Goal: Check status

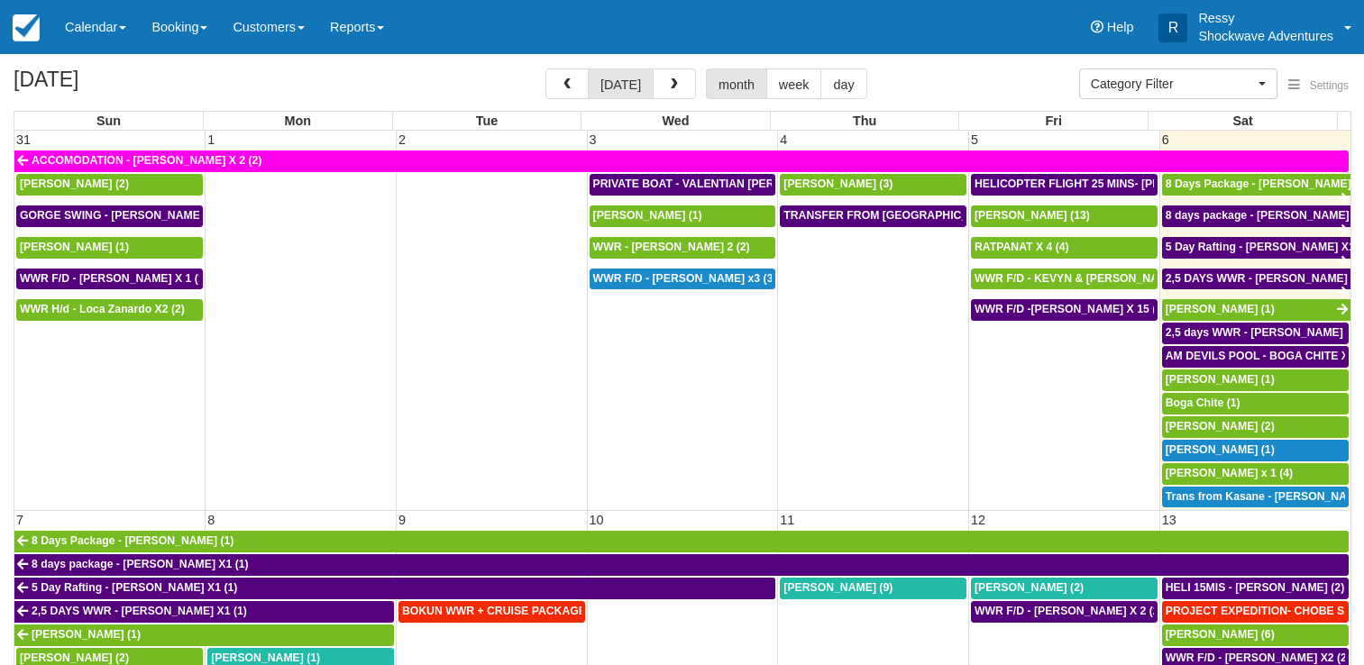
select select
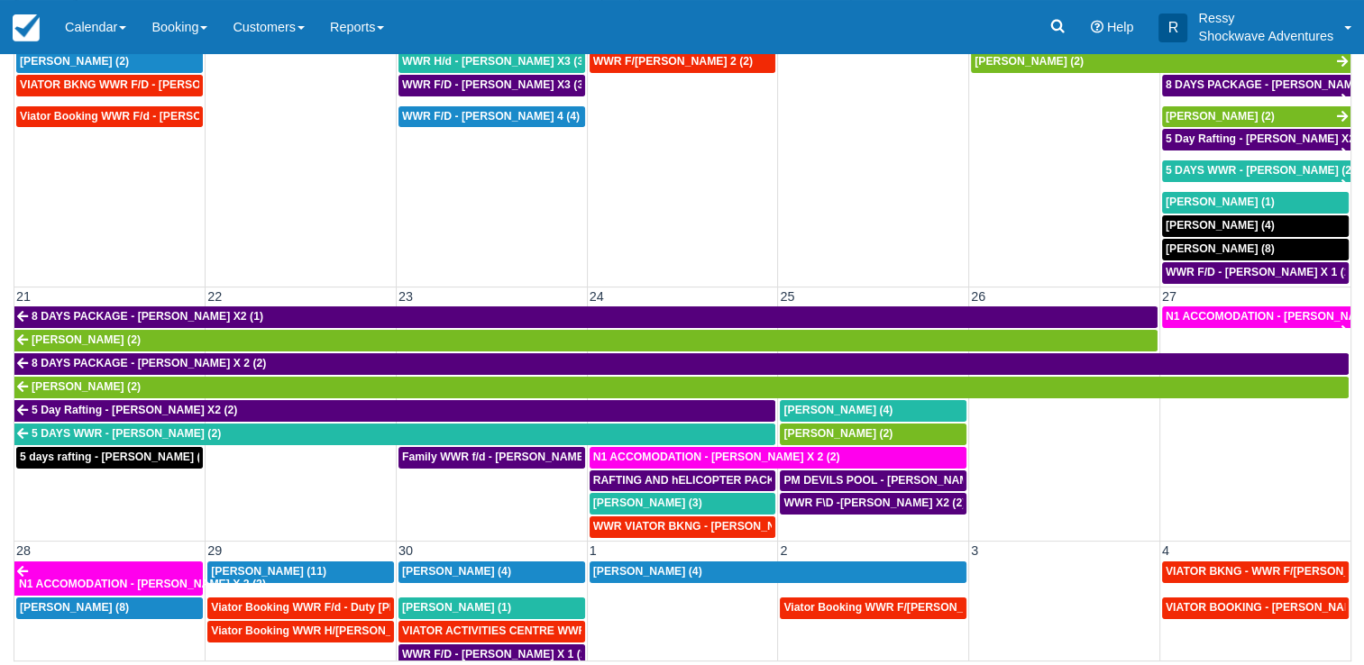
scroll to position [631, 0]
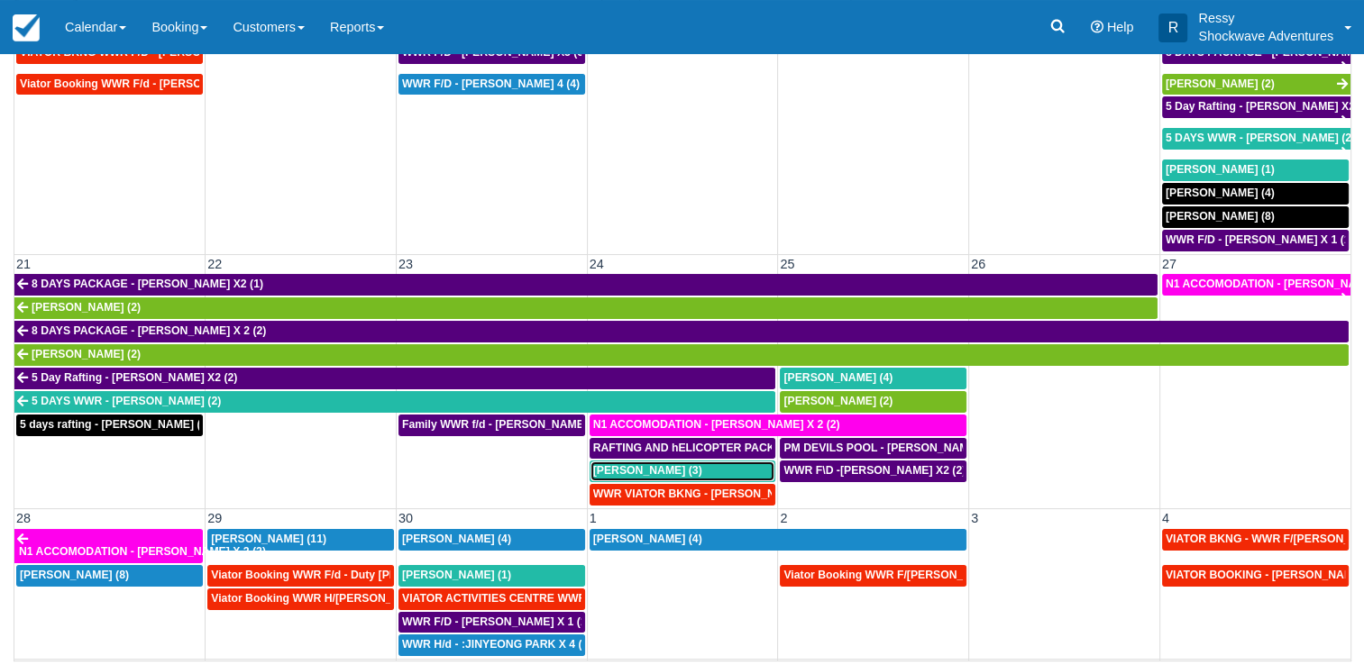
click at [626, 464] on span "Ryan Leadbeater (3)" at bounding box center [647, 470] width 109 height 13
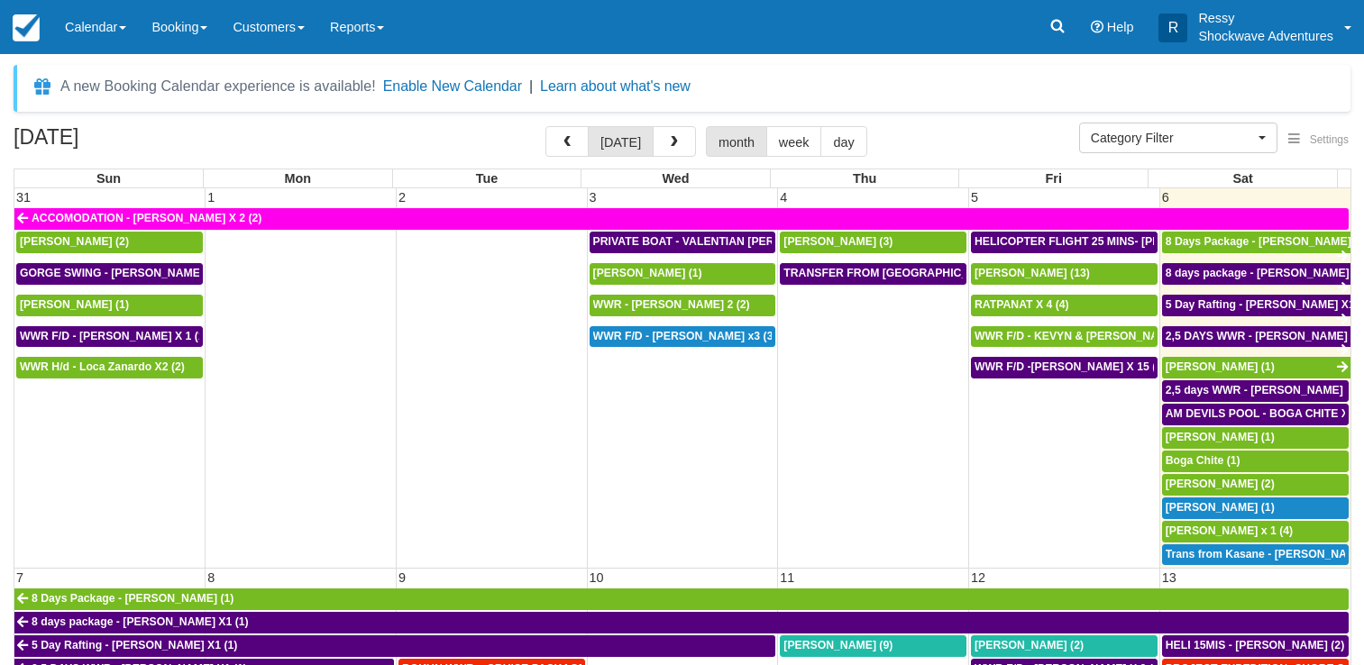
select select
click at [679, 146] on button "button" at bounding box center [674, 141] width 43 height 31
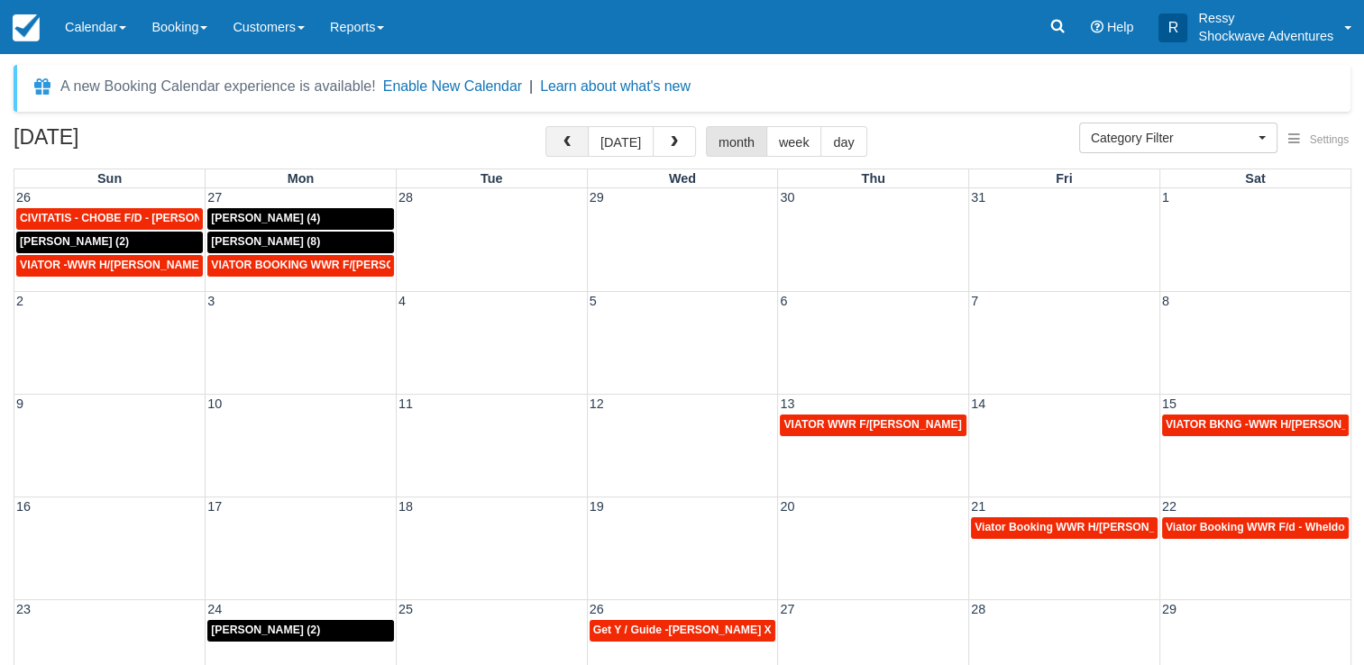
click at [566, 148] on span "button" at bounding box center [567, 142] width 13 height 13
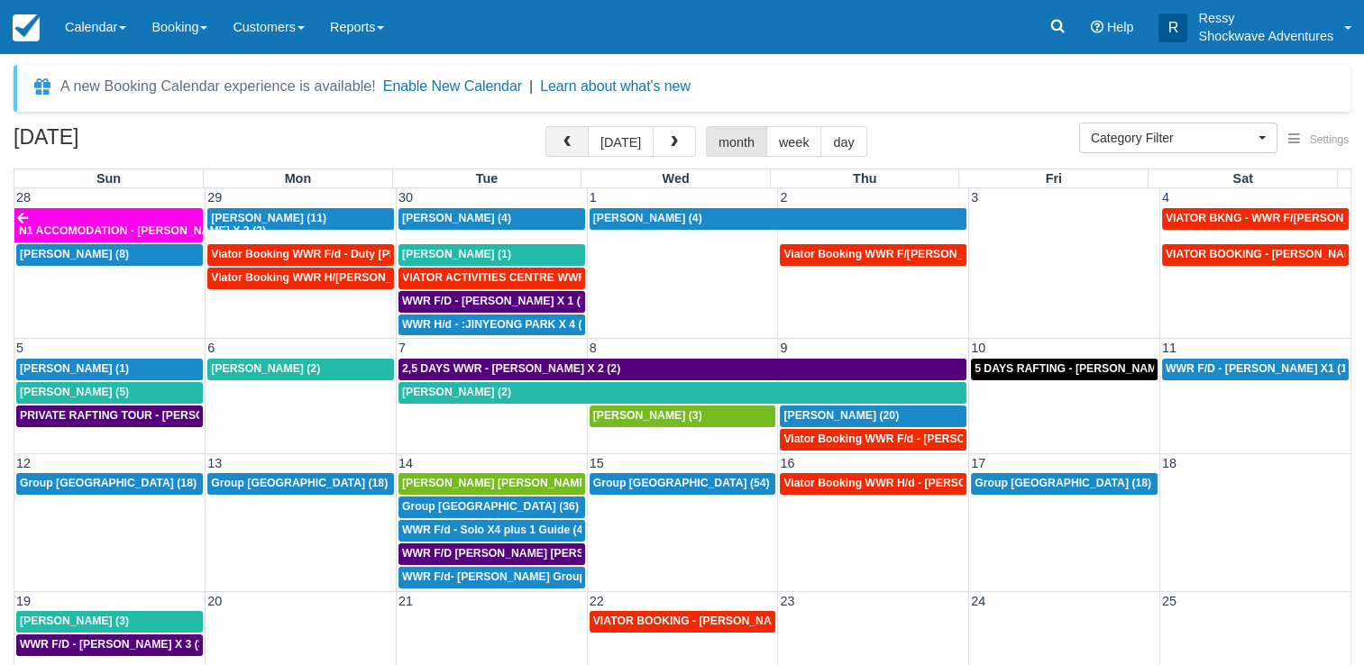
click at [581, 142] on button "button" at bounding box center [567, 141] width 43 height 31
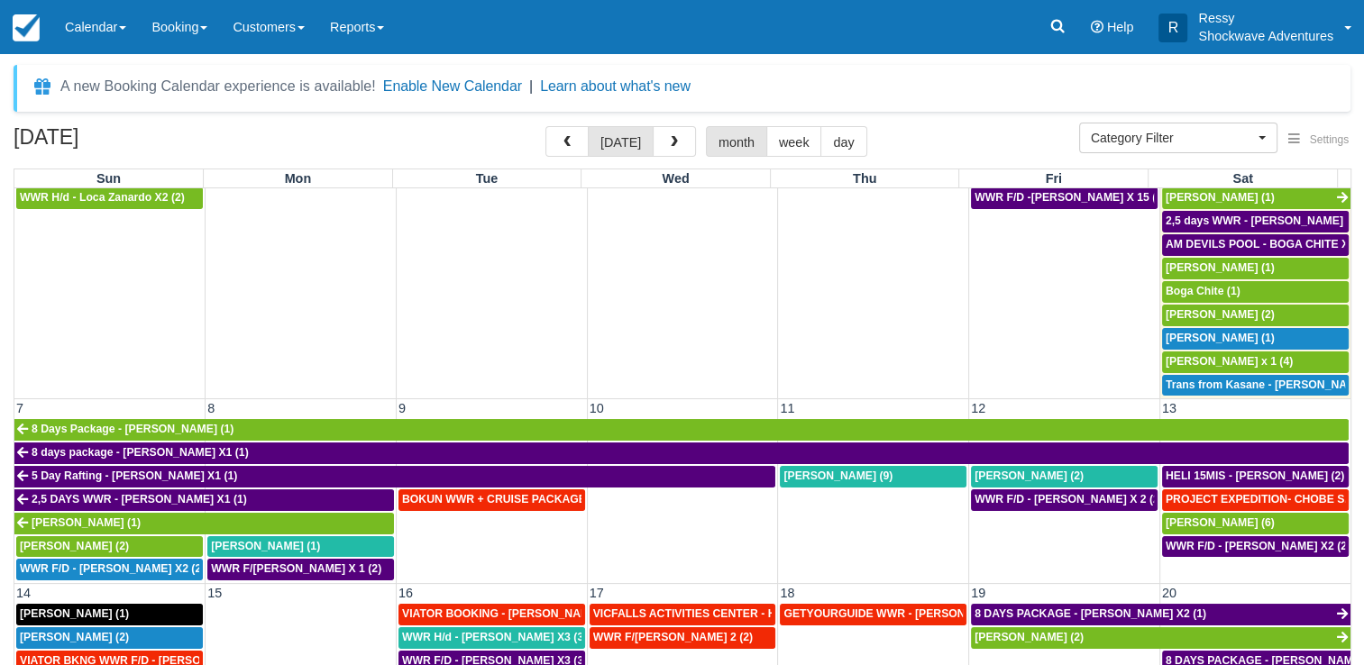
scroll to position [180, 0]
